Goal: Navigation & Orientation: Find specific page/section

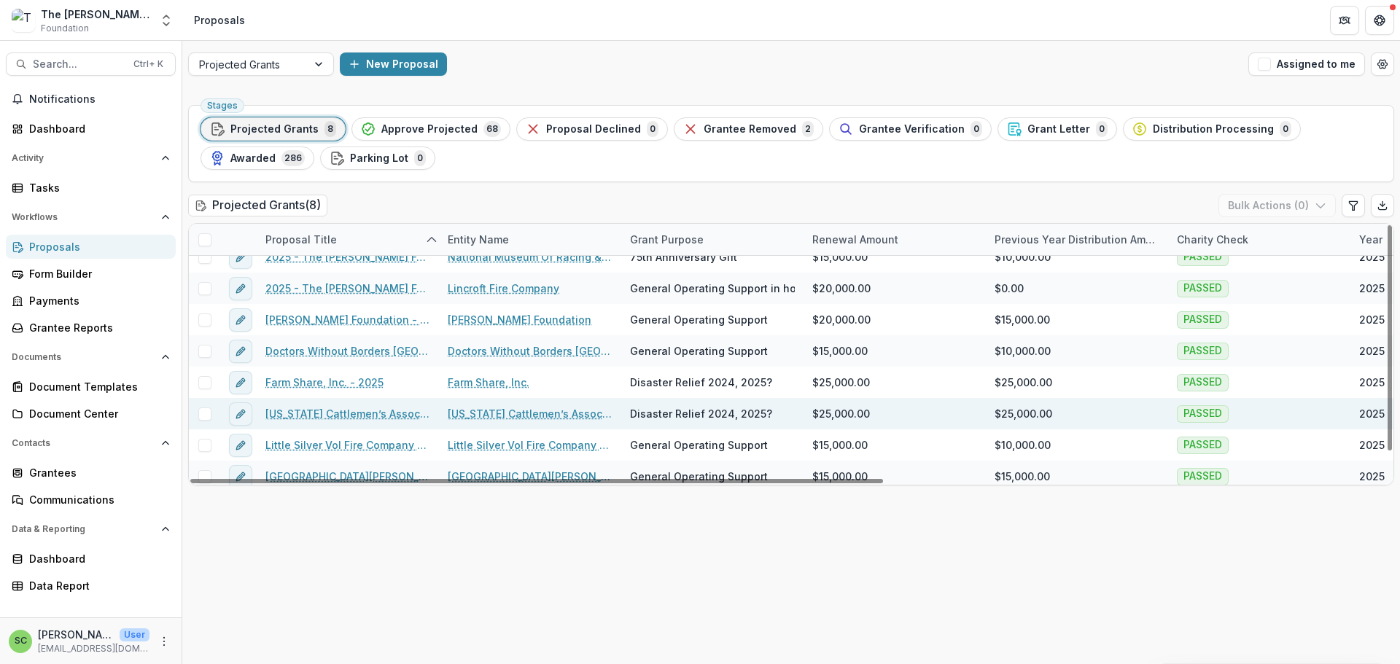
scroll to position [29, 0]
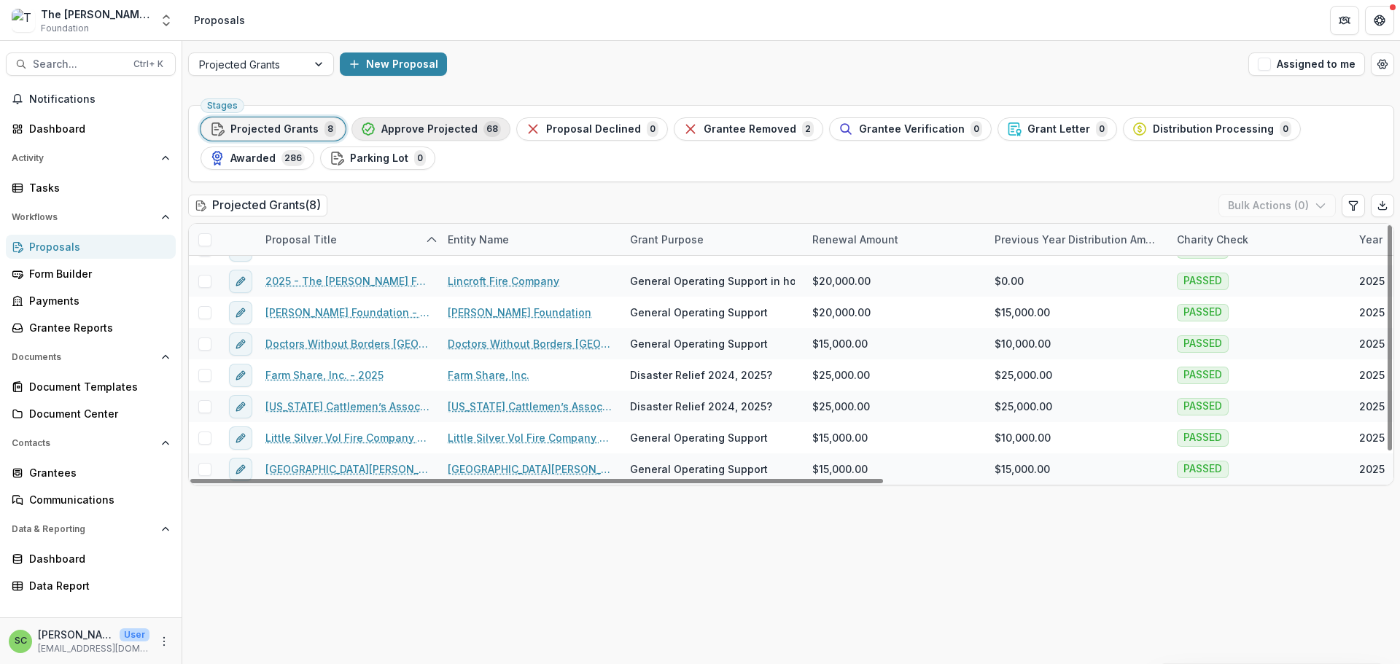
click at [471, 136] on span "Approve Projected" at bounding box center [429, 129] width 96 height 12
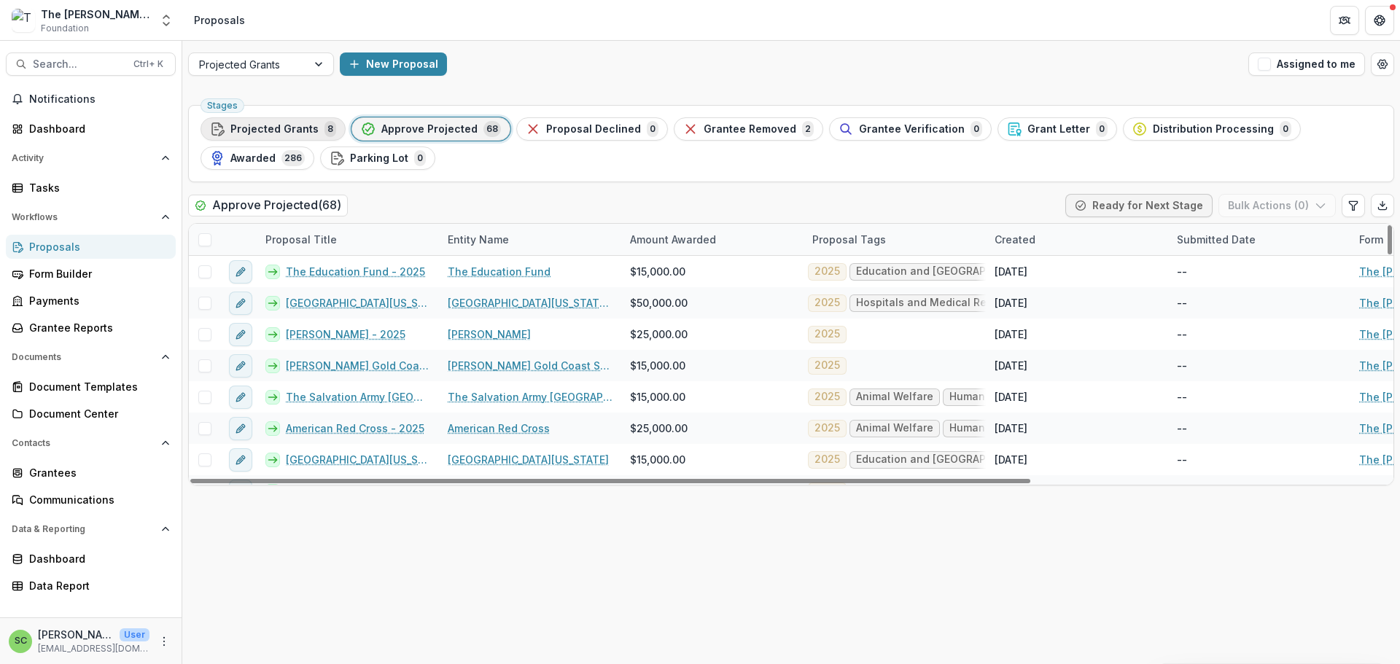
click at [311, 136] on span "Projected Grants" at bounding box center [274, 129] width 88 height 12
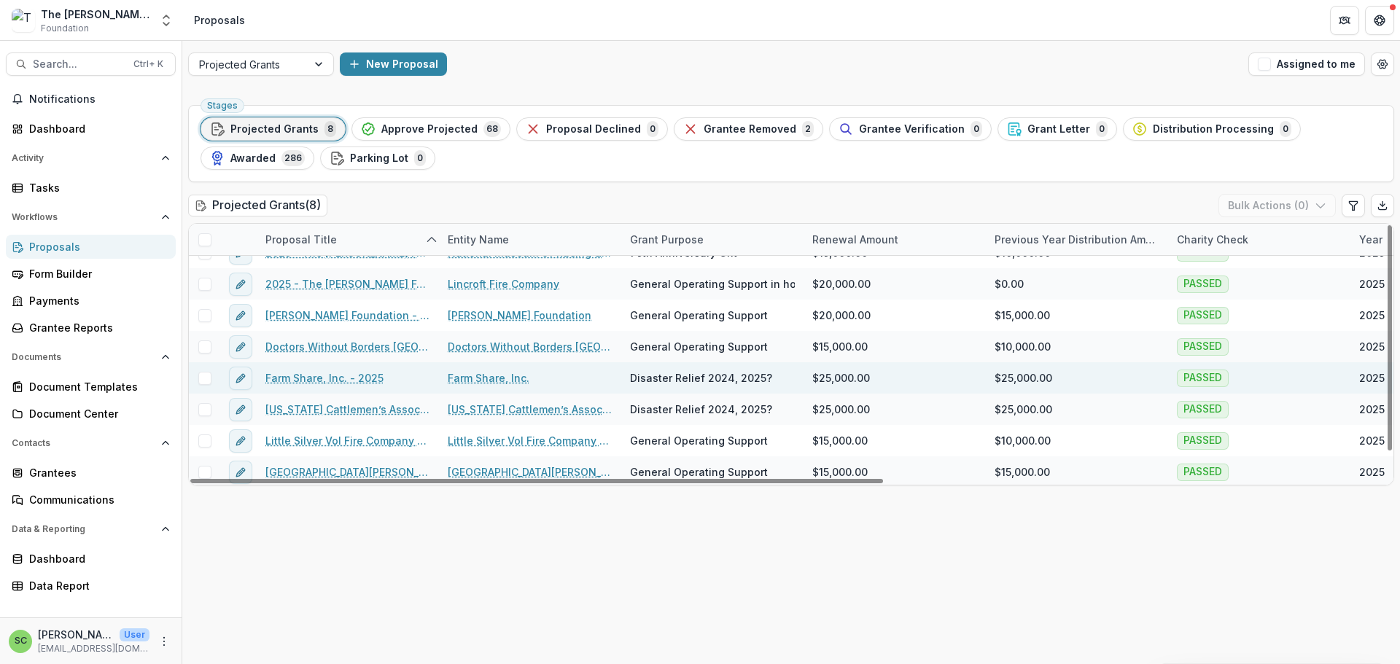
scroll to position [29, 0]
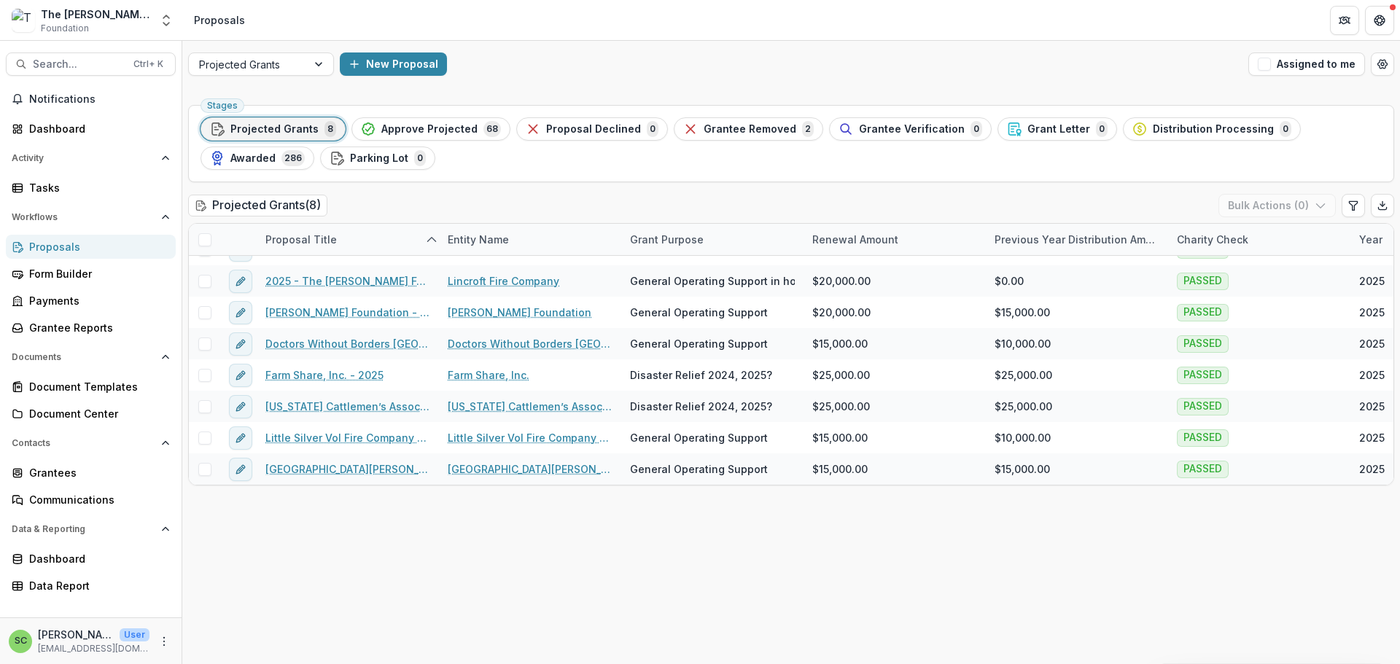
click at [89, 29] on span "Foundation" at bounding box center [65, 28] width 48 height 13
click at [96, 19] on div "The [PERSON_NAME] Foundation" at bounding box center [95, 14] width 109 height 15
click at [34, 19] on img at bounding box center [23, 20] width 23 height 23
click at [168, 25] on icon "Open entity switcher" at bounding box center [166, 20] width 15 height 15
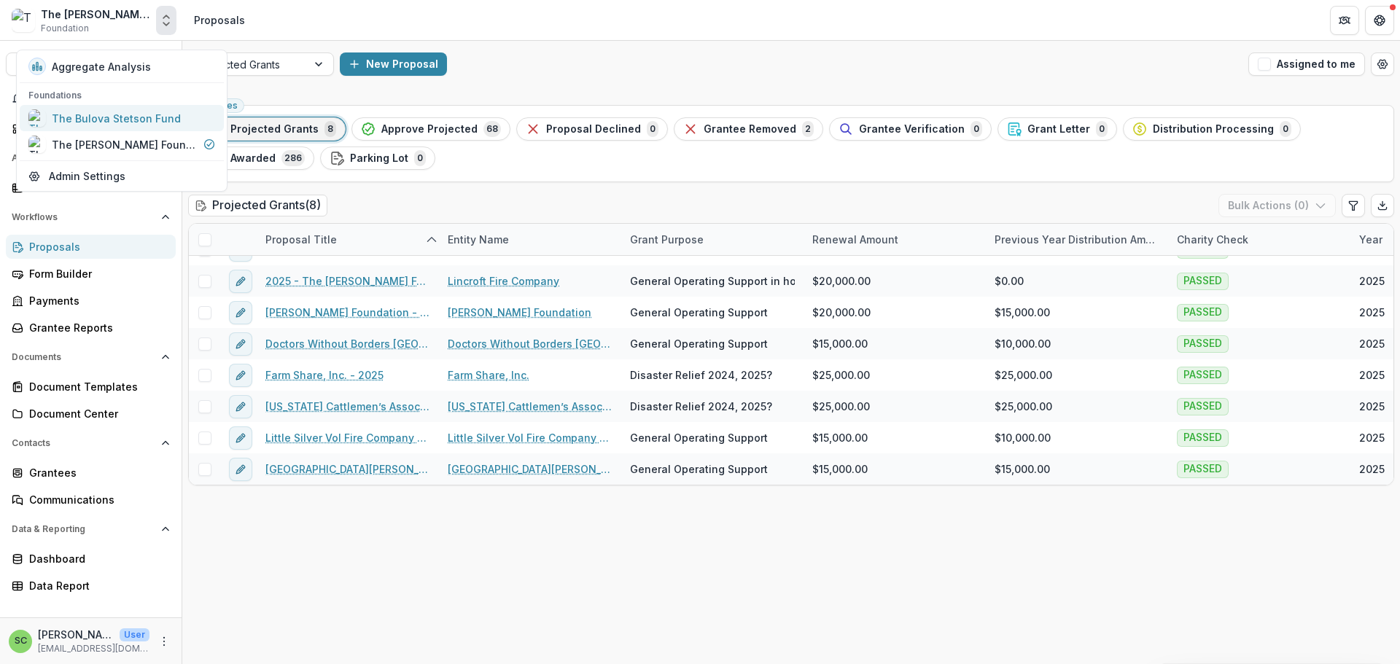
click at [134, 126] on div "The Bulova Stetson Fund" at bounding box center [116, 118] width 129 height 15
